Goal: Contribute content: Contribute content

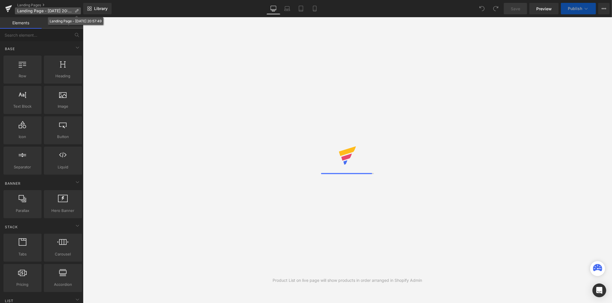
click at [80, 11] on p "Landing Page - [DATE] 20:57:49" at bounding box center [48, 10] width 66 height 7
click at [79, 11] on p "Landing Page - [DATE] 20:57:49" at bounding box center [48, 10] width 66 height 7
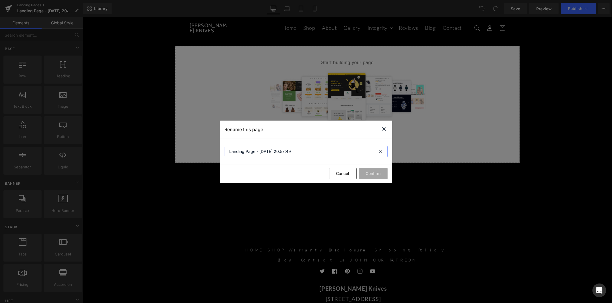
click at [265, 153] on input "Landing Page - [DATE] 20:57:49" at bounding box center [306, 151] width 163 height 11
paste input "KNIFE RESERVATIONS"
type input "KNIFE RESERVATIONS"
click at [370, 176] on button "Confirm" at bounding box center [373, 173] width 29 height 11
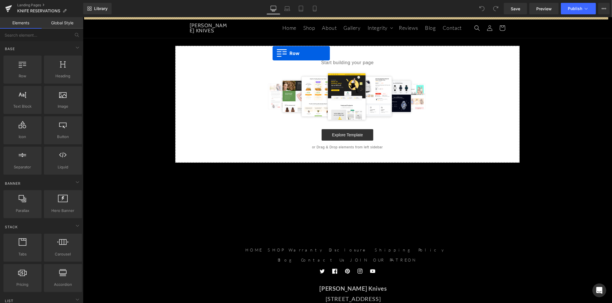
drag, startPoint x: 110, startPoint y: 89, endPoint x: 272, endPoint y: 53, distance: 166.0
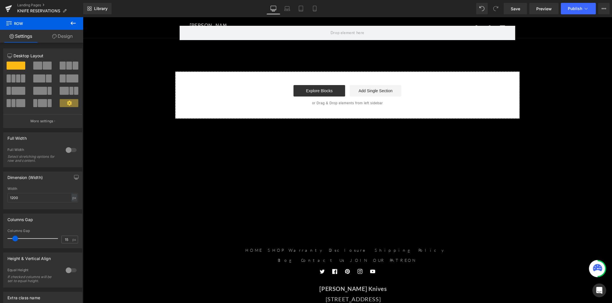
click at [70, 24] on icon at bounding box center [73, 23] width 7 height 7
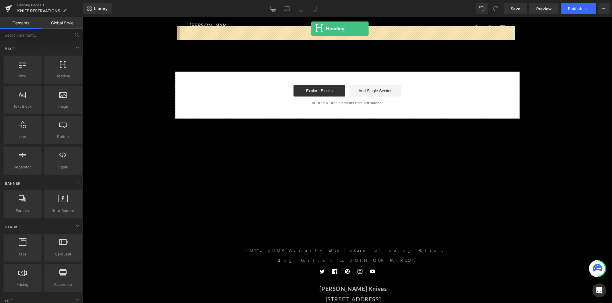
drag, startPoint x: 148, startPoint y: 91, endPoint x: 311, endPoint y: 28, distance: 174.7
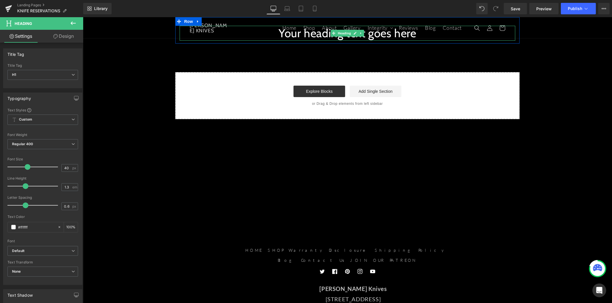
click at [311, 32] on h1 "Your heading text goes here" at bounding box center [347, 33] width 336 height 15
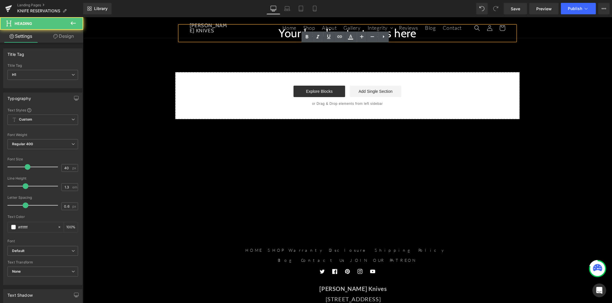
click at [311, 32] on link at bounding box center [306, 37] width 11 height 11
click at [287, 38] on h1 "Your heading text goes here" at bounding box center [347, 33] width 336 height 15
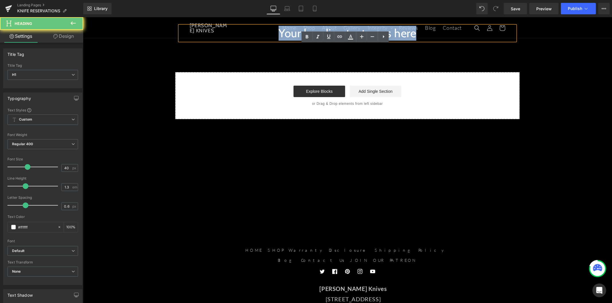
click at [287, 38] on h1 "Your heading text goes here" at bounding box center [347, 33] width 336 height 15
paste div
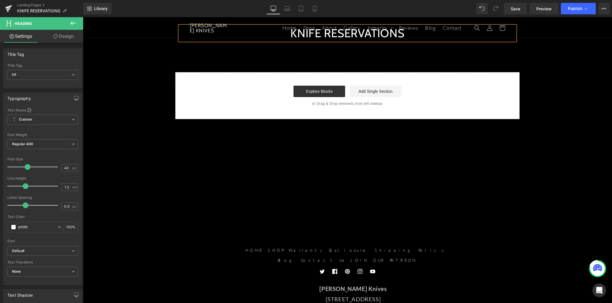
click at [160, 73] on div "KNIFE RESERVATIONS Heading Row Select your layout" at bounding box center [347, 68] width 529 height 102
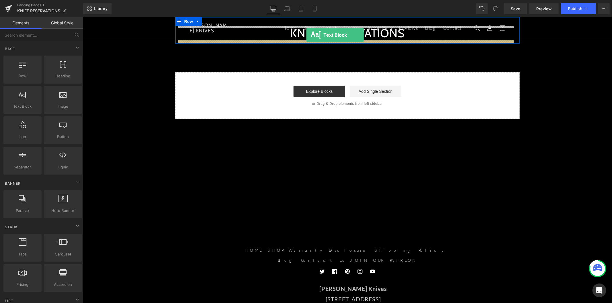
drag, startPoint x: 115, startPoint y: 119, endPoint x: 306, endPoint y: 35, distance: 208.5
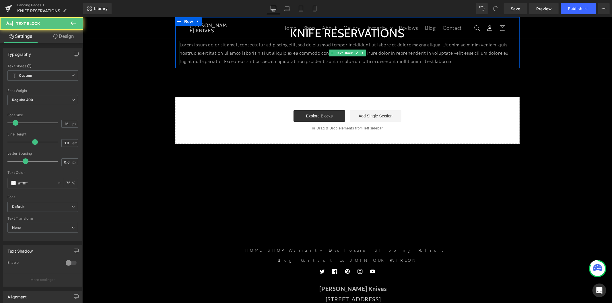
click at [217, 46] on p "Lorem ipsum dolor sit amet, consectetur adipiscing elit, sed do eiusmod tempor …" at bounding box center [347, 52] width 336 height 25
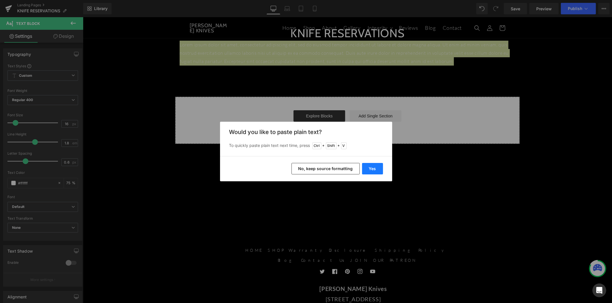
click at [370, 169] on button "Yes" at bounding box center [372, 168] width 21 height 11
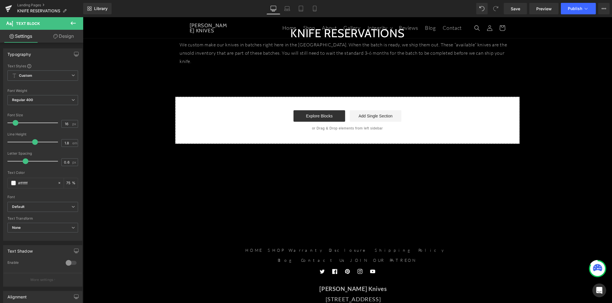
click at [74, 21] on icon at bounding box center [73, 23] width 7 height 7
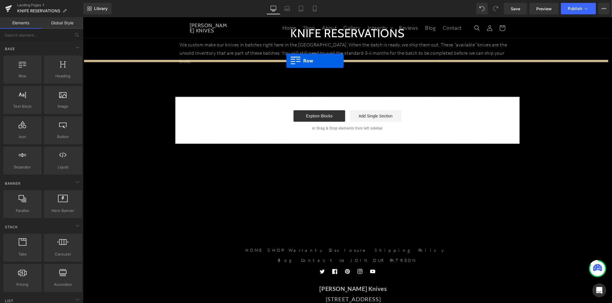
drag, startPoint x: 116, startPoint y: 86, endPoint x: 286, endPoint y: 61, distance: 172.3
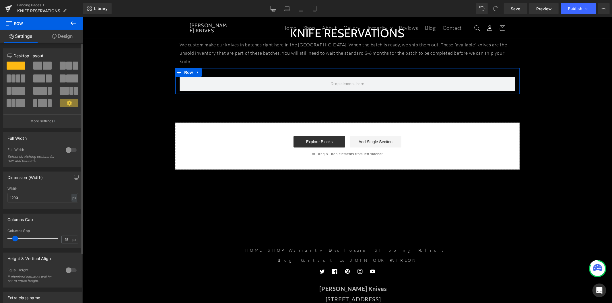
click at [44, 70] on div at bounding box center [43, 68] width 27 height 12
click at [44, 68] on span at bounding box center [47, 66] width 9 height 8
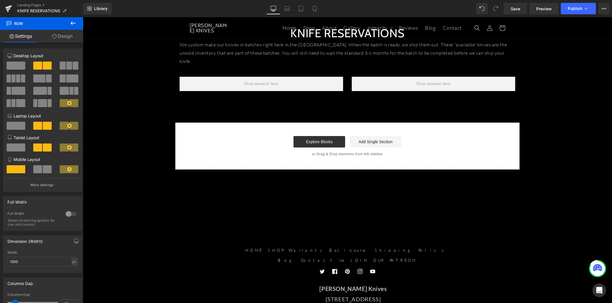
click at [73, 24] on icon at bounding box center [73, 23] width 7 height 7
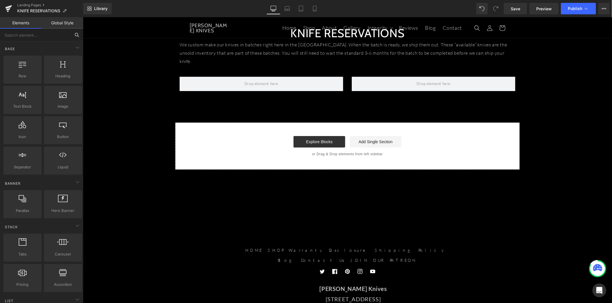
click at [39, 34] on input "text" at bounding box center [35, 35] width 71 height 13
type input "image"
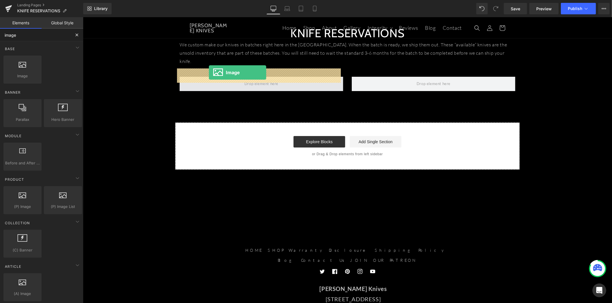
drag, startPoint x: 131, startPoint y: 88, endPoint x: 209, endPoint y: 72, distance: 78.8
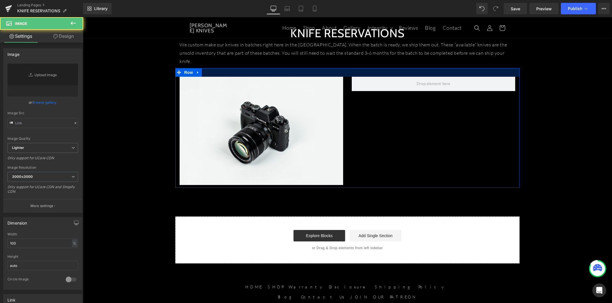
type input "//[DOMAIN_NAME][URL]"
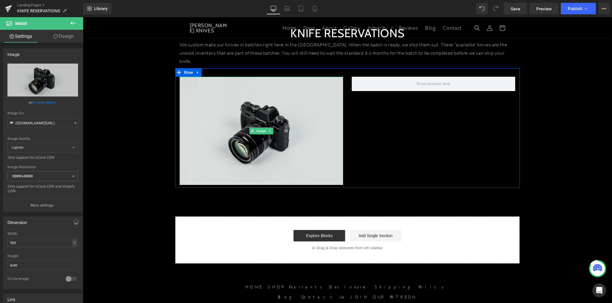
click at [202, 77] on img at bounding box center [260, 131] width 163 height 108
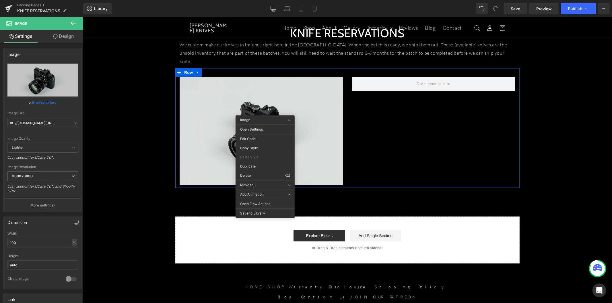
drag, startPoint x: 372, startPoint y: 106, endPoint x: 290, endPoint y: 110, distance: 82.1
click at [370, 105] on div "Image Row" at bounding box center [347, 128] width 344 height 120
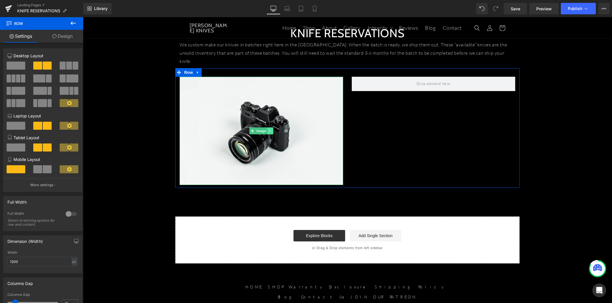
click at [268, 129] on icon at bounding box center [269, 130] width 3 height 3
click at [265, 129] on icon at bounding box center [266, 130] width 3 height 3
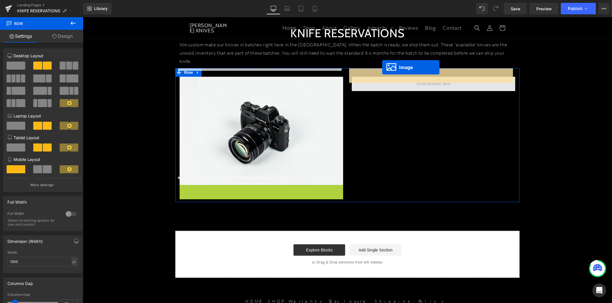
drag, startPoint x: 249, startPoint y: 228, endPoint x: 381, endPoint y: 70, distance: 206.5
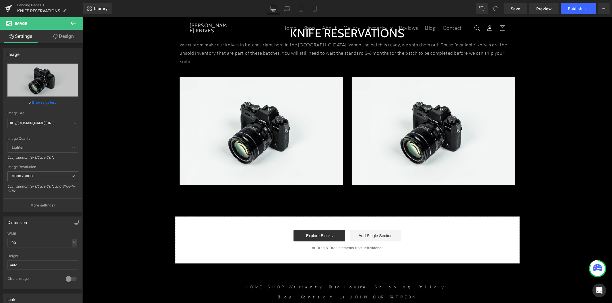
click at [72, 24] on icon at bounding box center [73, 23] width 7 height 7
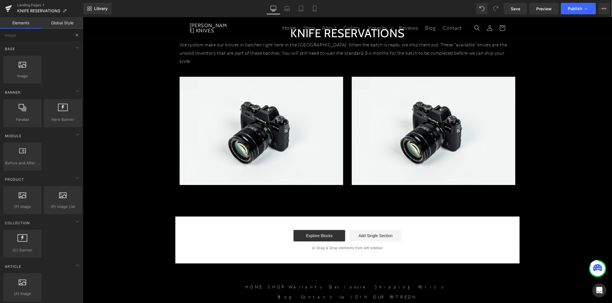
click at [74, 36] on button at bounding box center [77, 35] width 13 height 13
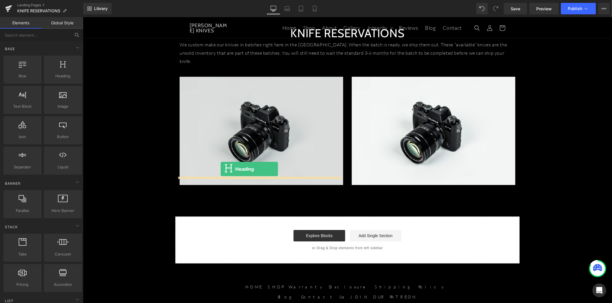
drag, startPoint x: 151, startPoint y: 91, endPoint x: 220, endPoint y: 169, distance: 104.6
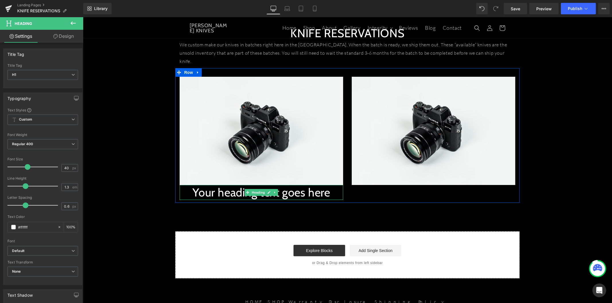
click at [225, 185] on h1 "Your heading text goes here" at bounding box center [260, 192] width 163 height 15
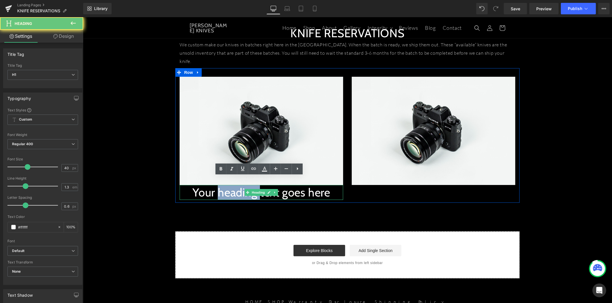
click at [225, 185] on h1 "Your heading text goes here" at bounding box center [260, 192] width 163 height 15
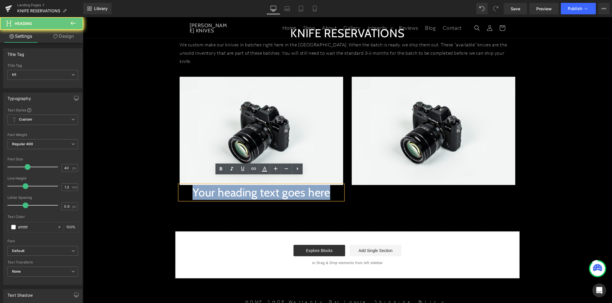
click at [225, 185] on h1 "Your heading text goes here" at bounding box center [260, 192] width 163 height 15
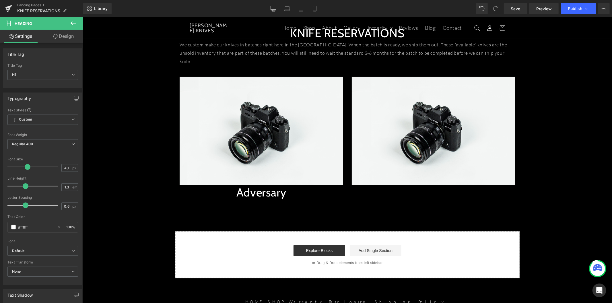
click at [66, 39] on link "Design" at bounding box center [64, 36] width 42 height 13
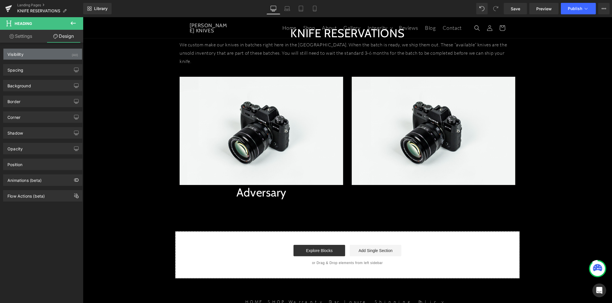
click at [53, 56] on div "Visibility (All)" at bounding box center [42, 54] width 79 height 11
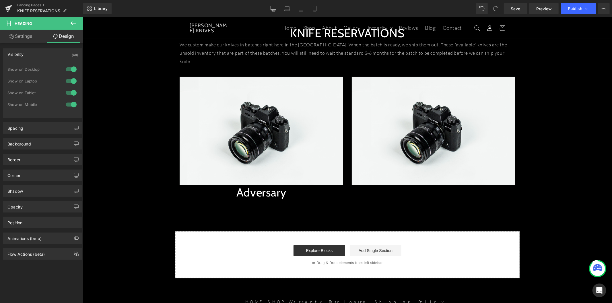
click at [53, 56] on div "Visibility (All)" at bounding box center [42, 54] width 79 height 11
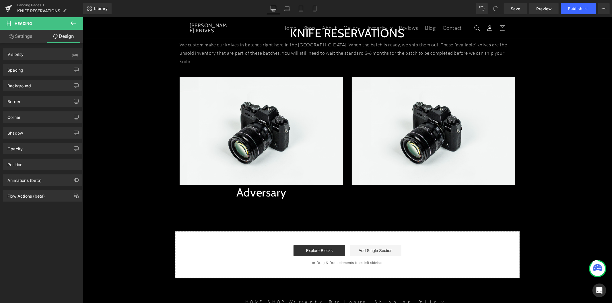
click at [30, 40] on link "Settings" at bounding box center [21, 36] width 42 height 13
type input "100"
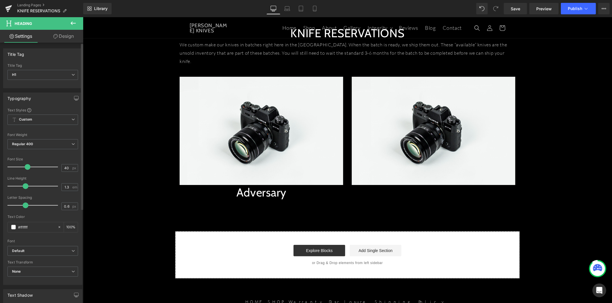
click at [37, 55] on div "Title Tag" at bounding box center [42, 54] width 79 height 11
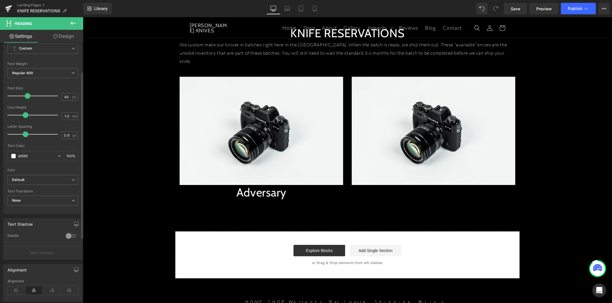
scroll to position [127, 0]
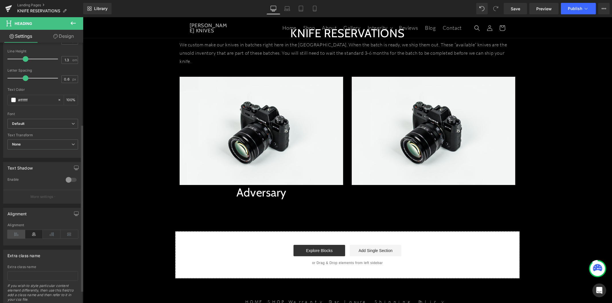
click at [9, 237] on icon at bounding box center [16, 234] width 18 height 9
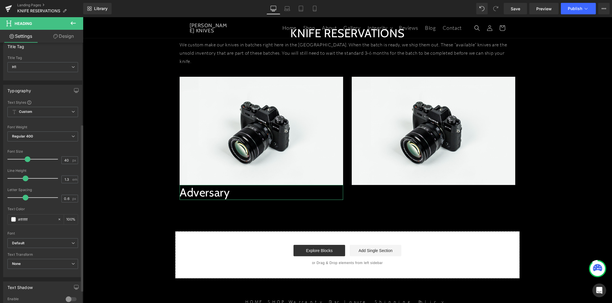
scroll to position [0, 0]
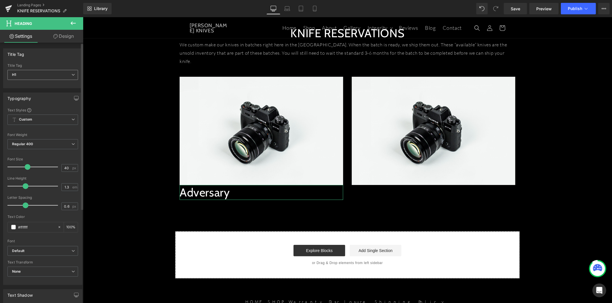
click at [44, 75] on span "H1" at bounding box center [42, 75] width 71 height 10
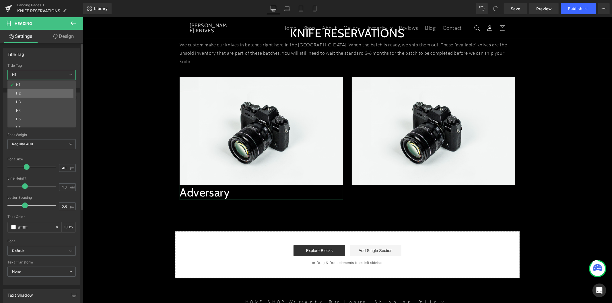
click at [39, 97] on li "H2" at bounding box center [42, 93] width 71 height 9
type input "24"
type input "100"
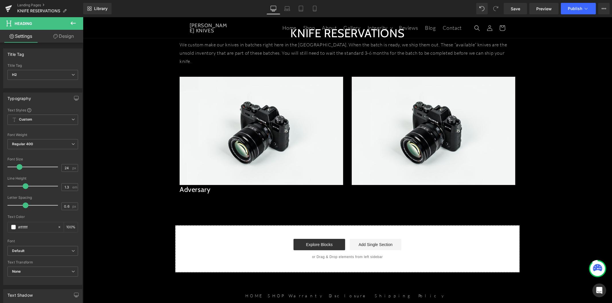
click at [67, 22] on button at bounding box center [73, 23] width 20 height 13
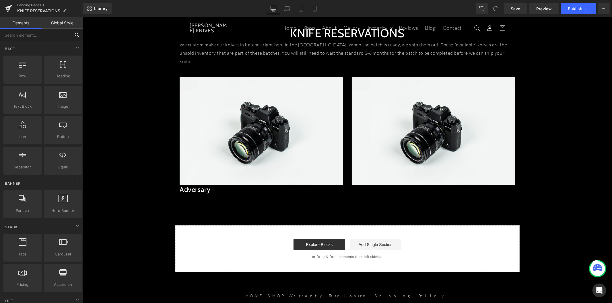
click at [29, 36] on input "text" at bounding box center [35, 35] width 71 height 13
type input "but"
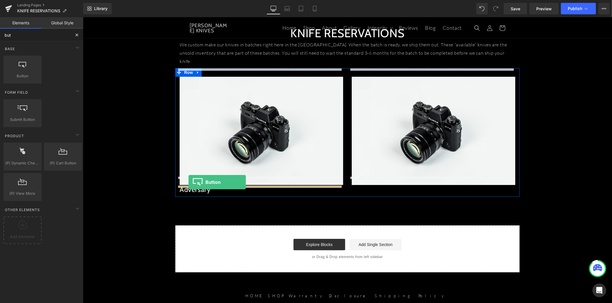
drag, startPoint x: 110, startPoint y: 90, endPoint x: 188, endPoint y: 183, distance: 120.9
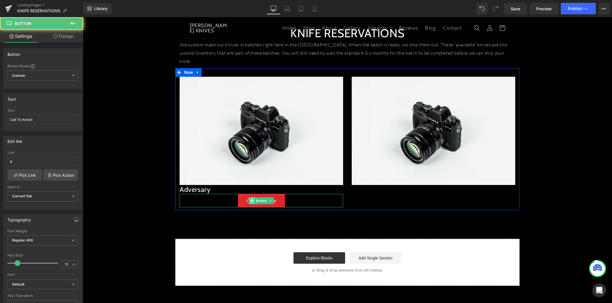
click at [251, 197] on span at bounding box center [251, 200] width 6 height 7
click at [222, 194] on div "Call To Action" at bounding box center [260, 200] width 163 height 13
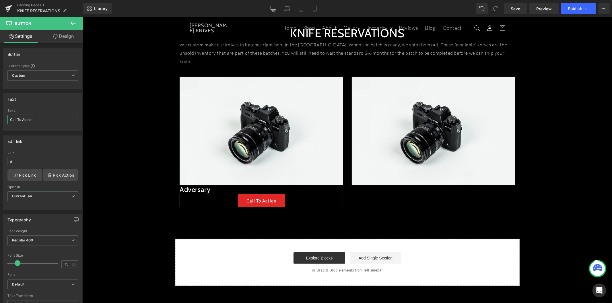
drag, startPoint x: 39, startPoint y: 120, endPoint x: -9, endPoint y: 118, distance: 48.8
click at [0, 118] on html "Button You are previewing how the will restyle your page. You can not edit Elem…" at bounding box center [306, 151] width 612 height 303
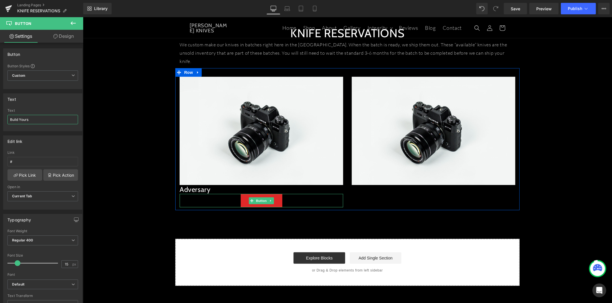
type input "Build Yours"
click at [281, 194] on div "Build Yours" at bounding box center [260, 200] width 163 height 13
click at [64, 39] on link "Design" at bounding box center [64, 36] width 42 height 13
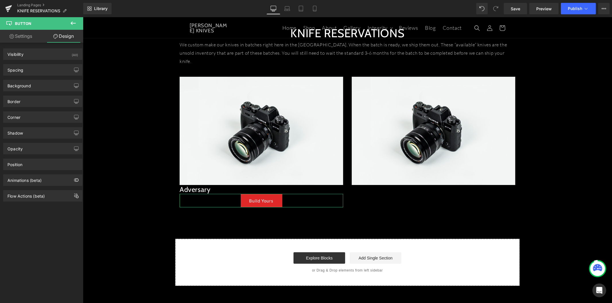
click at [25, 38] on link "Settings" at bounding box center [21, 36] width 42 height 13
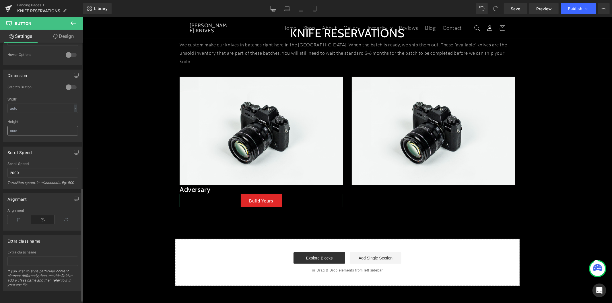
scroll to position [339, 0]
click at [25, 217] on icon at bounding box center [19, 220] width 24 height 9
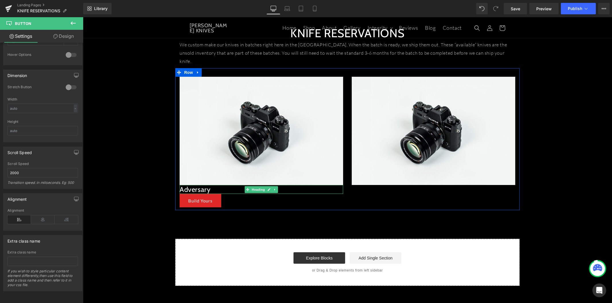
click at [212, 185] on h2 "Adversary" at bounding box center [260, 189] width 163 height 9
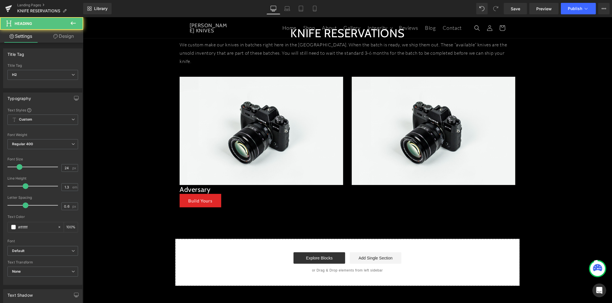
click at [68, 35] on link "Design" at bounding box center [64, 36] width 42 height 13
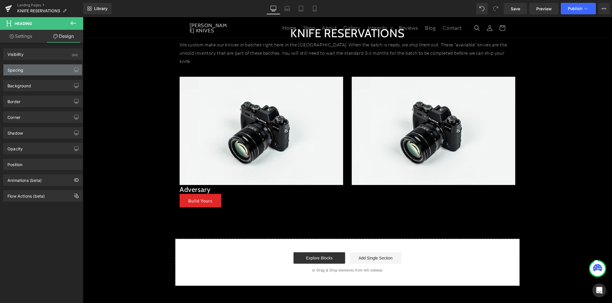
click at [50, 70] on div "Spacing" at bounding box center [42, 70] width 79 height 11
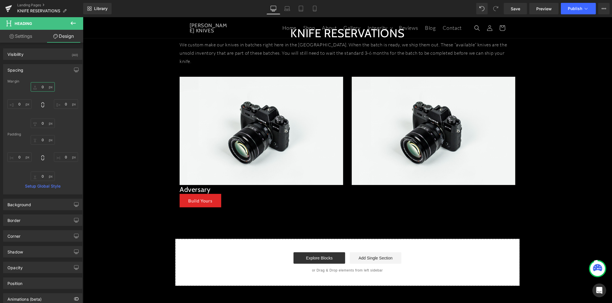
click at [42, 87] on input "0" at bounding box center [43, 86] width 24 height 9
click at [42, 88] on input "0" at bounding box center [43, 86] width 24 height 9
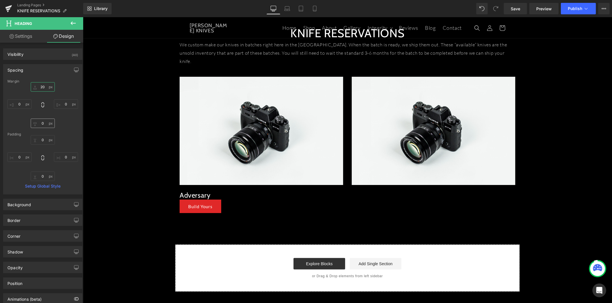
type input "20"
click at [41, 123] on input "0" at bounding box center [43, 123] width 24 height 9
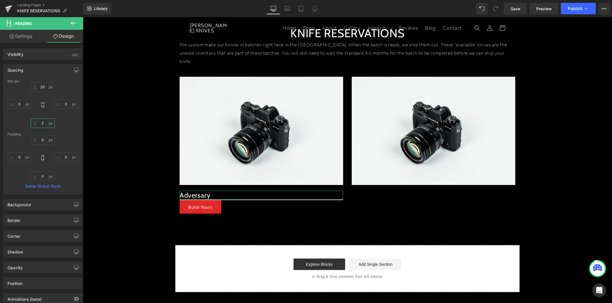
type input "20"
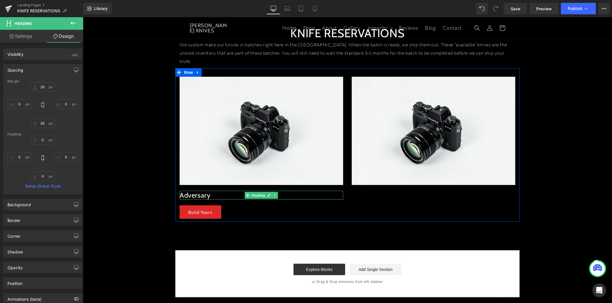
click at [205, 191] on h2 "Adversary" at bounding box center [260, 195] width 163 height 9
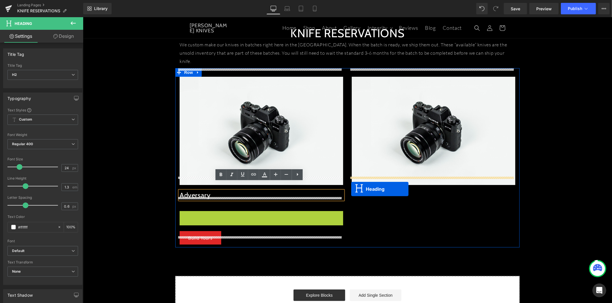
drag, startPoint x: 244, startPoint y: 208, endPoint x: 351, endPoint y: 189, distance: 108.3
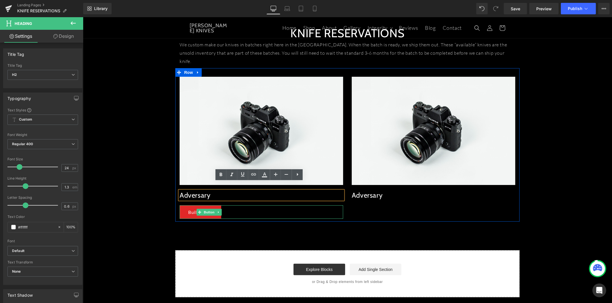
click at [218, 209] on link at bounding box center [218, 212] width 6 height 7
click at [214, 211] on icon at bounding box center [215, 212] width 3 height 3
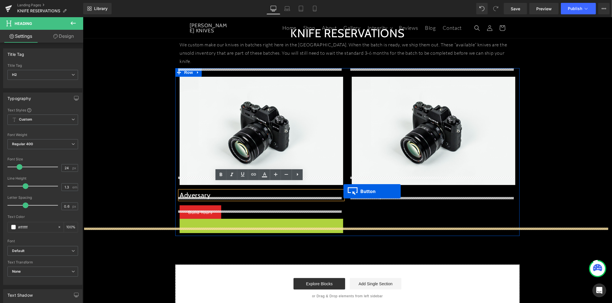
drag, startPoint x: 197, startPoint y: 218, endPoint x: 343, endPoint y: 191, distance: 148.1
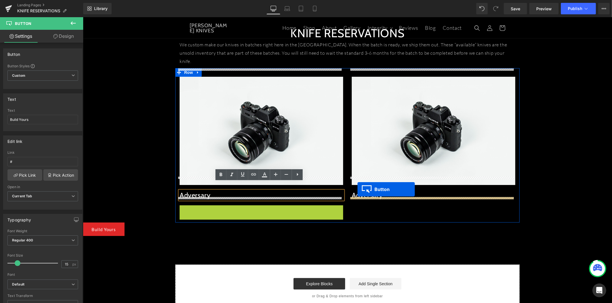
drag, startPoint x: 187, startPoint y: 203, endPoint x: 357, endPoint y: 189, distance: 170.4
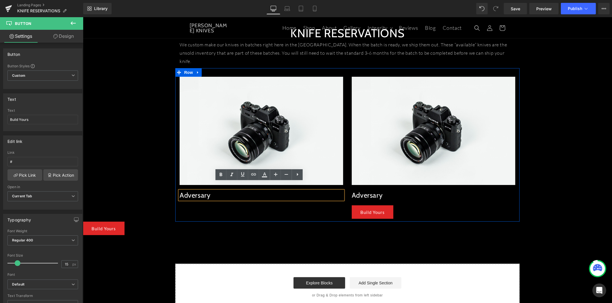
click at [309, 199] on div "Image Adversary Heading Image Adversary Heading Build Yours [GEOGRAPHIC_DATA]" at bounding box center [347, 145] width 344 height 154
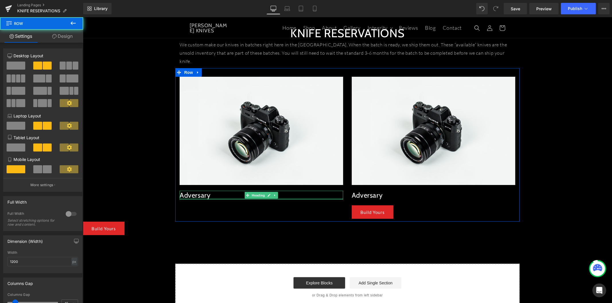
click at [298, 198] on div at bounding box center [260, 198] width 163 height 1
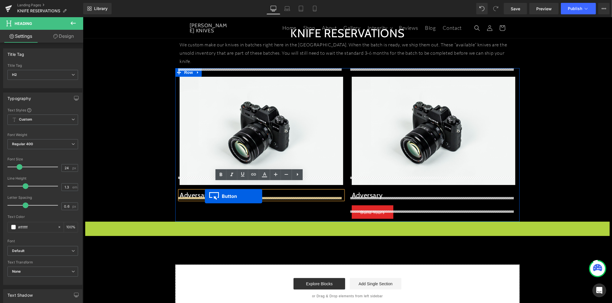
drag, startPoint x: 101, startPoint y: 220, endPoint x: 205, endPoint y: 196, distance: 106.5
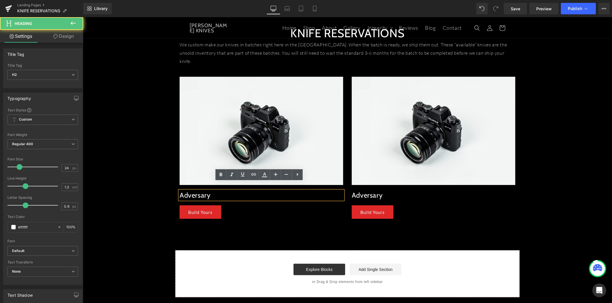
click at [370, 191] on h2 "Adversary" at bounding box center [432, 195] width 163 height 9
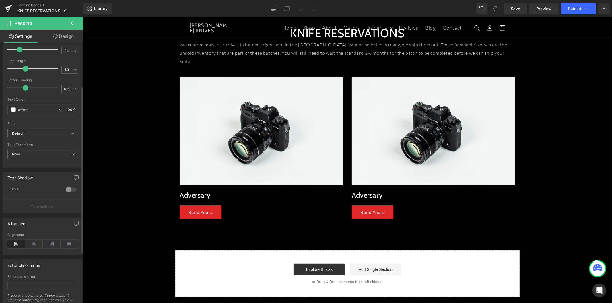
scroll to position [0, 0]
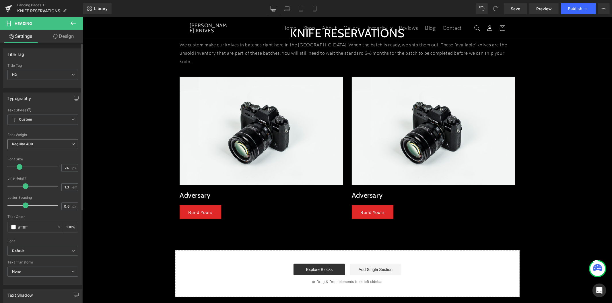
drag, startPoint x: 38, startPoint y: 141, endPoint x: 24, endPoint y: 142, distance: 13.2
click at [24, 142] on span "Regular 400" at bounding box center [42, 144] width 71 height 10
click at [379, 188] on body "Skip to content Home Shop About Gallery Integrity Integrity" at bounding box center [347, 220] width 529 height 407
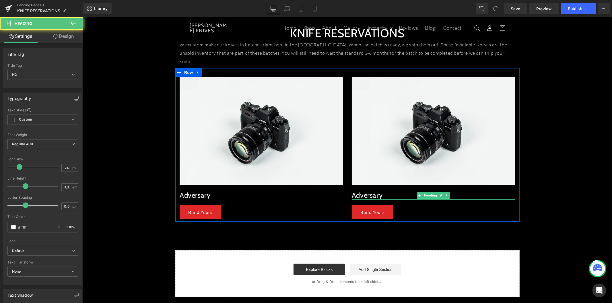
click at [371, 191] on h2 "Adversary" at bounding box center [432, 195] width 163 height 9
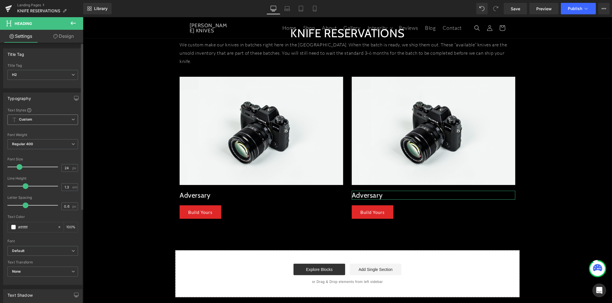
click at [48, 122] on span "Custom Setup Global Style" at bounding box center [42, 120] width 71 height 10
click at [48, 122] on span "Custom Setup Global Style" at bounding box center [41, 120] width 68 height 10
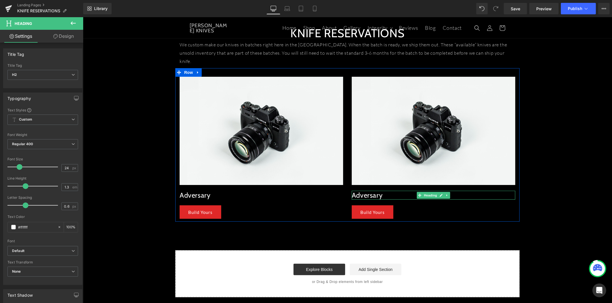
click at [368, 191] on h2 "Adversary" at bounding box center [432, 195] width 163 height 9
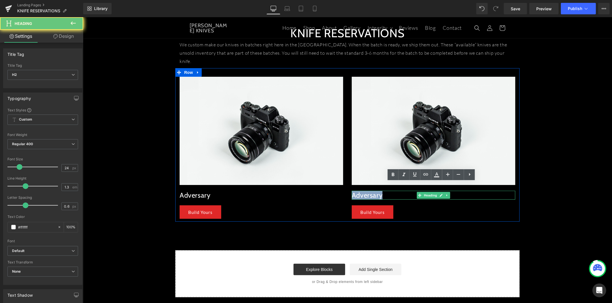
click at [368, 191] on h2 "Adversary" at bounding box center [432, 195] width 163 height 9
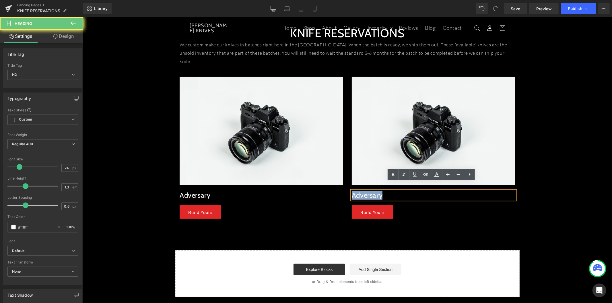
click at [368, 191] on h2 "Adversary" at bounding box center [432, 195] width 163 height 9
paste div
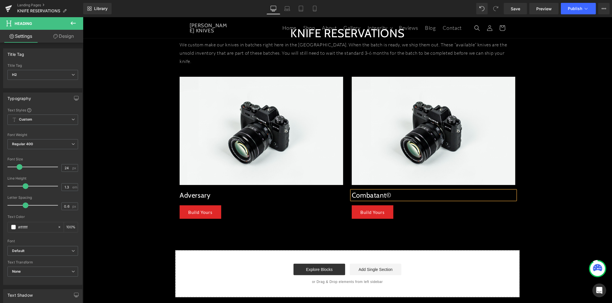
click at [478, 221] on div "KNIFE RESERVATIONS Heading We custom make our knives in batches right here in t…" at bounding box center [347, 157] width 529 height 281
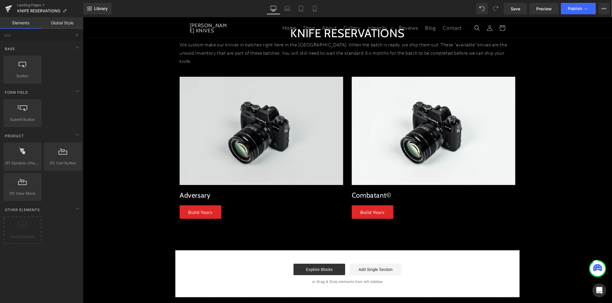
click at [266, 94] on img at bounding box center [260, 131] width 163 height 108
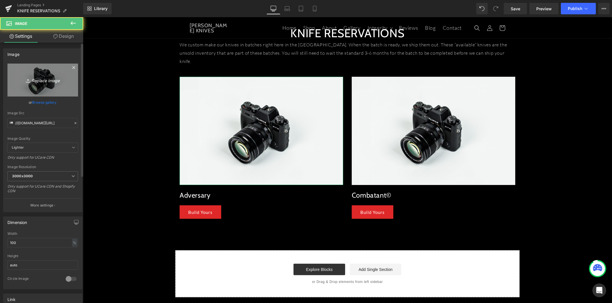
click at [36, 77] on icon "Replace Image" at bounding box center [43, 80] width 46 height 7
type input "C:\fakepath\ADVERSARY-V2-BW-01.jpg"
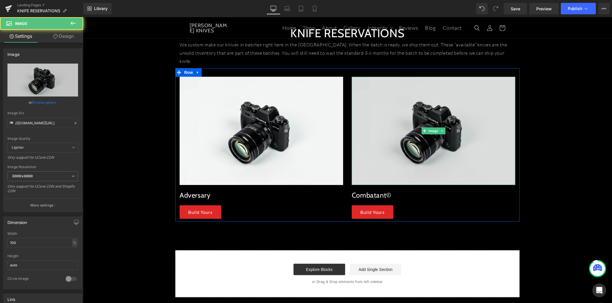
click at [380, 142] on img at bounding box center [432, 131] width 163 height 108
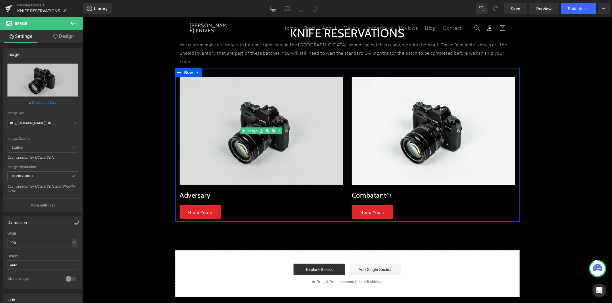
click at [193, 117] on img at bounding box center [260, 131] width 163 height 108
click at [248, 135] on img at bounding box center [260, 131] width 163 height 108
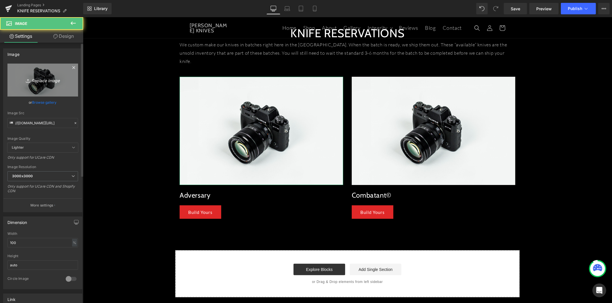
click at [50, 85] on link "Replace Image" at bounding box center [42, 80] width 71 height 33
type input "C:\fakepath\ADVERSARY-V2-BW-01.jpg"
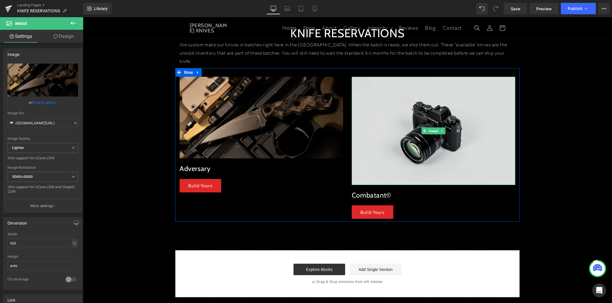
click at [408, 130] on img at bounding box center [432, 131] width 163 height 108
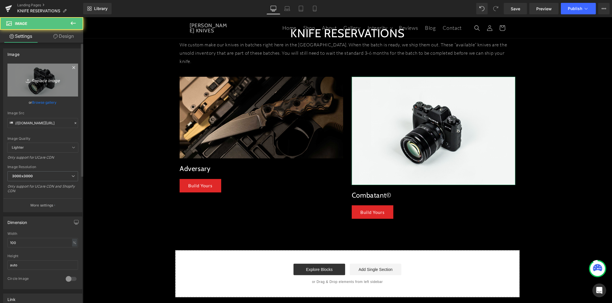
click at [35, 81] on icon "Replace Image" at bounding box center [43, 80] width 46 height 7
type input "C:\fakepath\COMBATANT-V2-02.jpg"
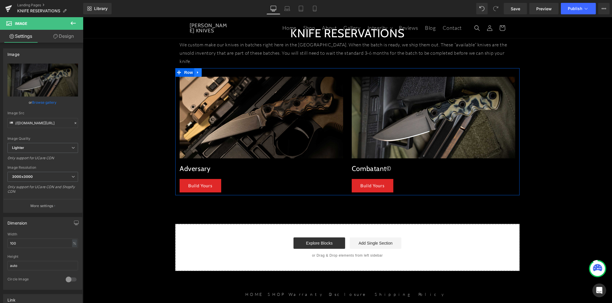
click at [196, 70] on icon at bounding box center [198, 72] width 4 height 4
click at [205, 70] on icon at bounding box center [205, 72] width 4 height 4
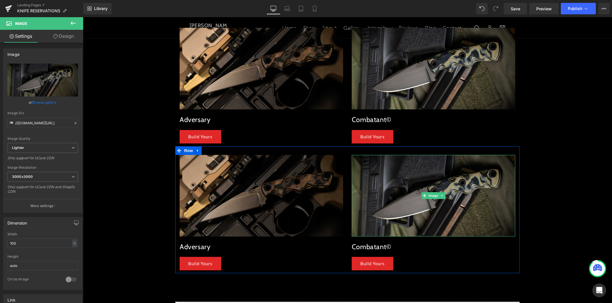
scroll to position [64, 0]
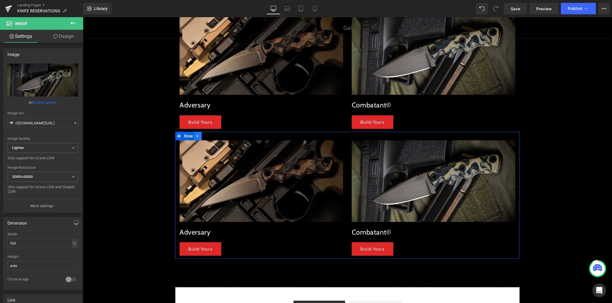
click at [196, 134] on icon at bounding box center [198, 136] width 4 height 4
click at [203, 134] on icon at bounding box center [205, 136] width 4 height 4
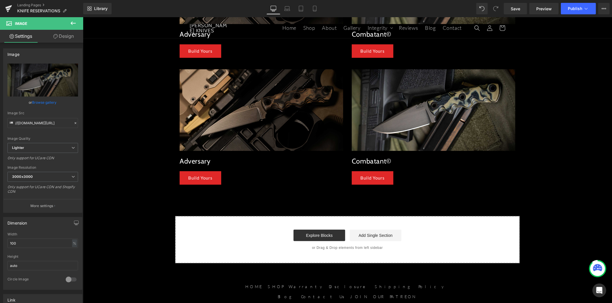
scroll to position [242, 0]
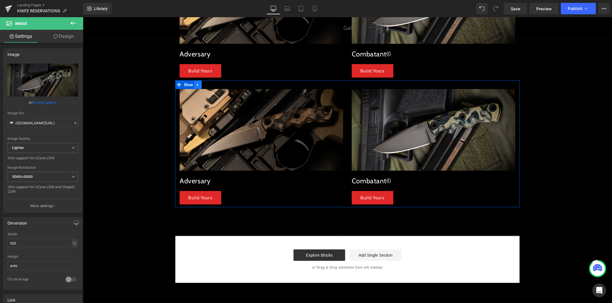
click at [197, 83] on icon at bounding box center [197, 84] width 1 height 3
click at [201, 80] on link at bounding box center [204, 84] width 7 height 9
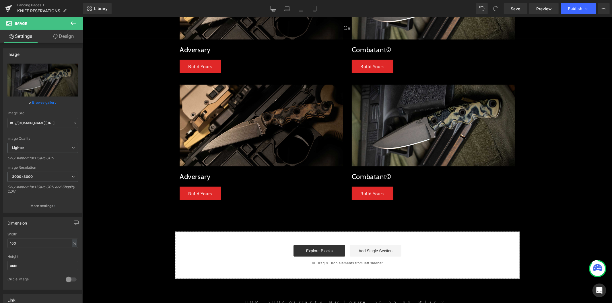
scroll to position [382, 0]
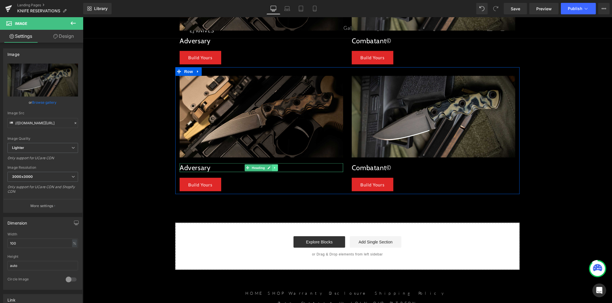
click at [274, 167] on icon at bounding box center [274, 168] width 1 height 2
click at [270, 166] on icon at bounding box center [271, 167] width 3 height 3
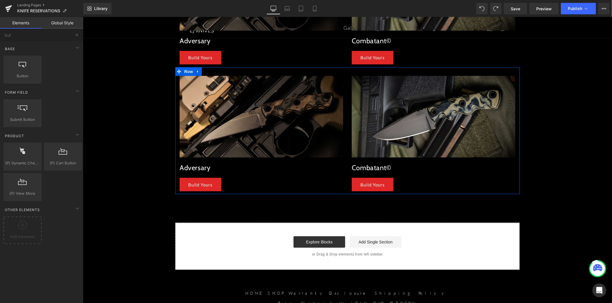
click at [196, 69] on icon at bounding box center [198, 71] width 4 height 4
click at [203, 69] on icon at bounding box center [205, 71] width 4 height 4
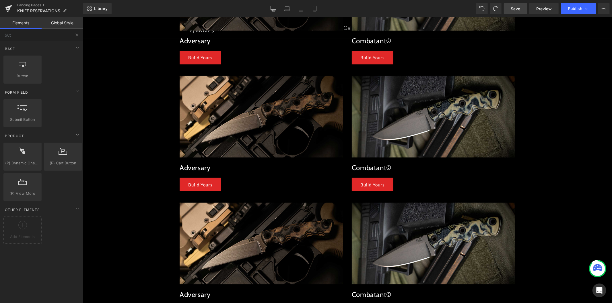
click at [519, 8] on span "Save" at bounding box center [515, 9] width 9 height 6
click at [36, 6] on link "Landing Pages" at bounding box center [50, 5] width 66 height 5
